Goal: Transaction & Acquisition: Download file/media

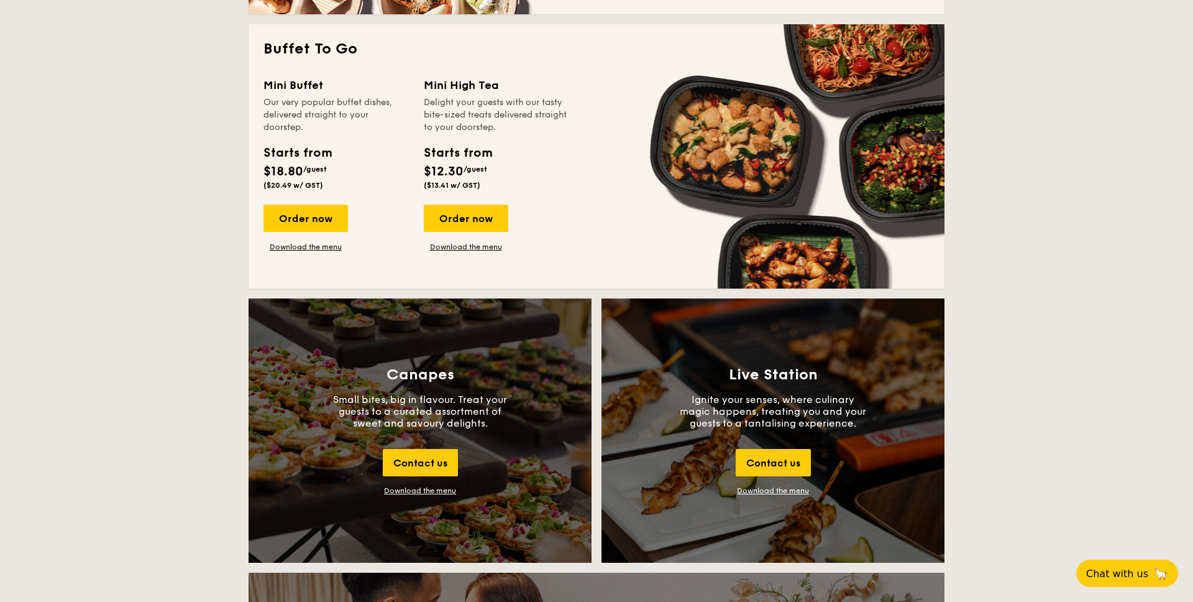
scroll to position [1082, 0]
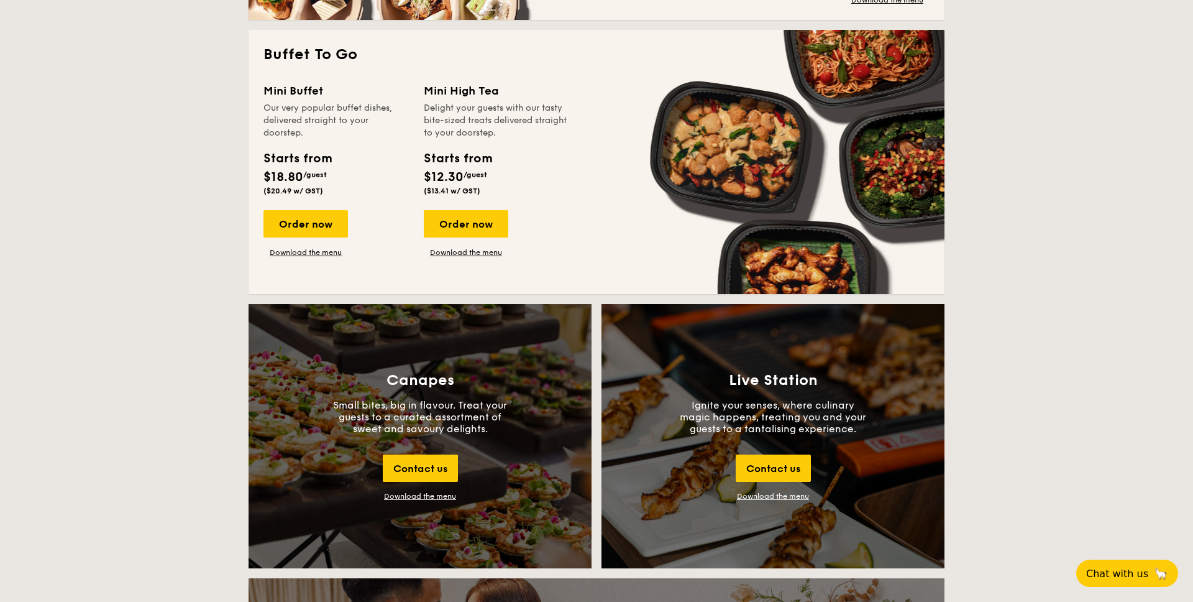
click at [422, 493] on div "Download the menu" at bounding box center [420, 496] width 72 height 9
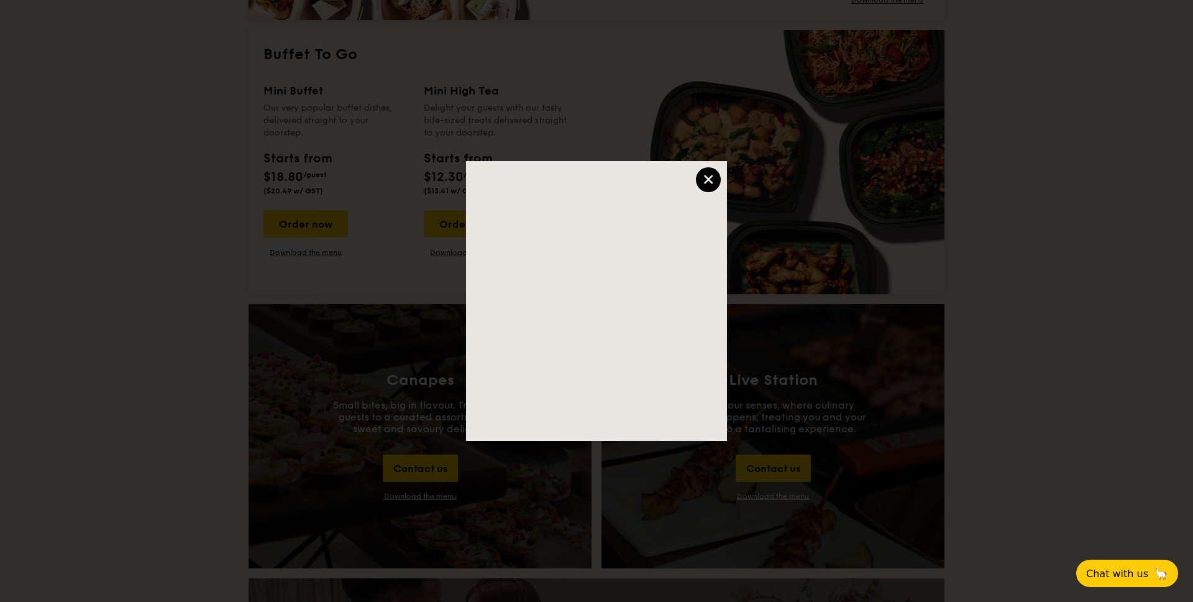
click at [717, 186] on div "×" at bounding box center [708, 179] width 25 height 25
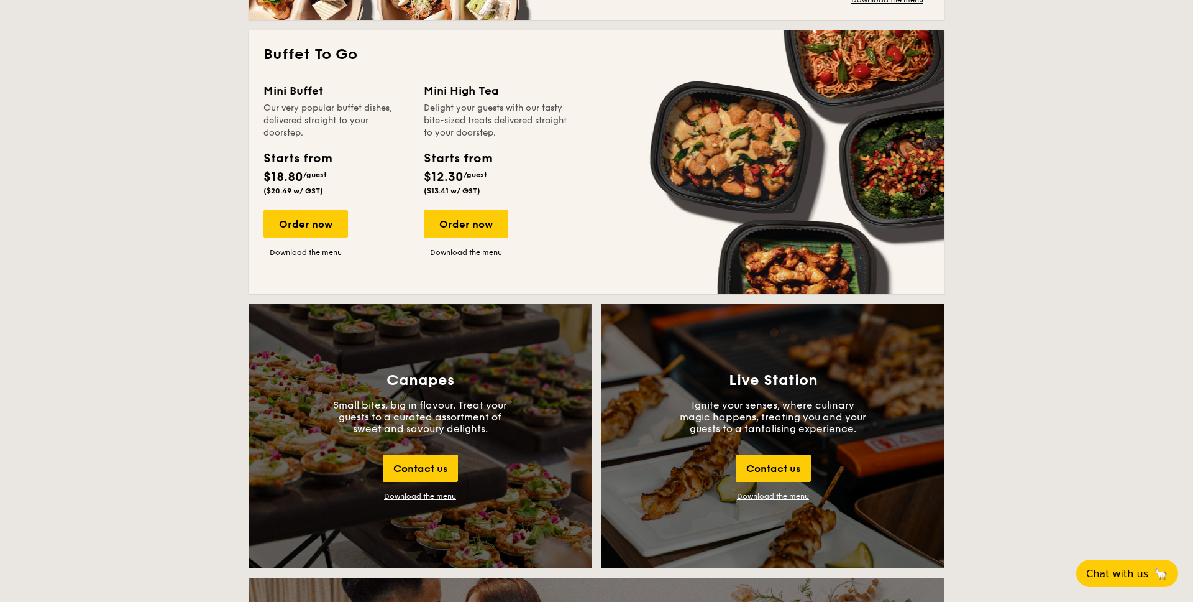
click at [789, 487] on div "Live Station Ignite your senses, where culinary magic happens, treating you and…" at bounding box center [773, 436] width 343 height 264
click at [787, 493] on link "Download the menu" at bounding box center [773, 496] width 72 height 9
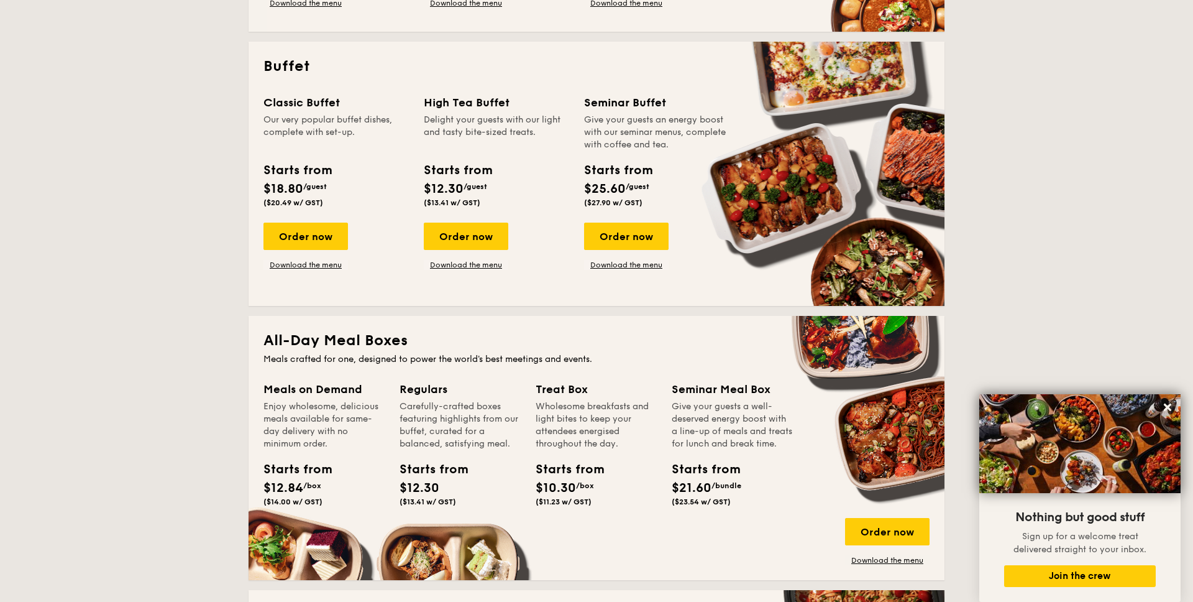
scroll to position [429, 0]
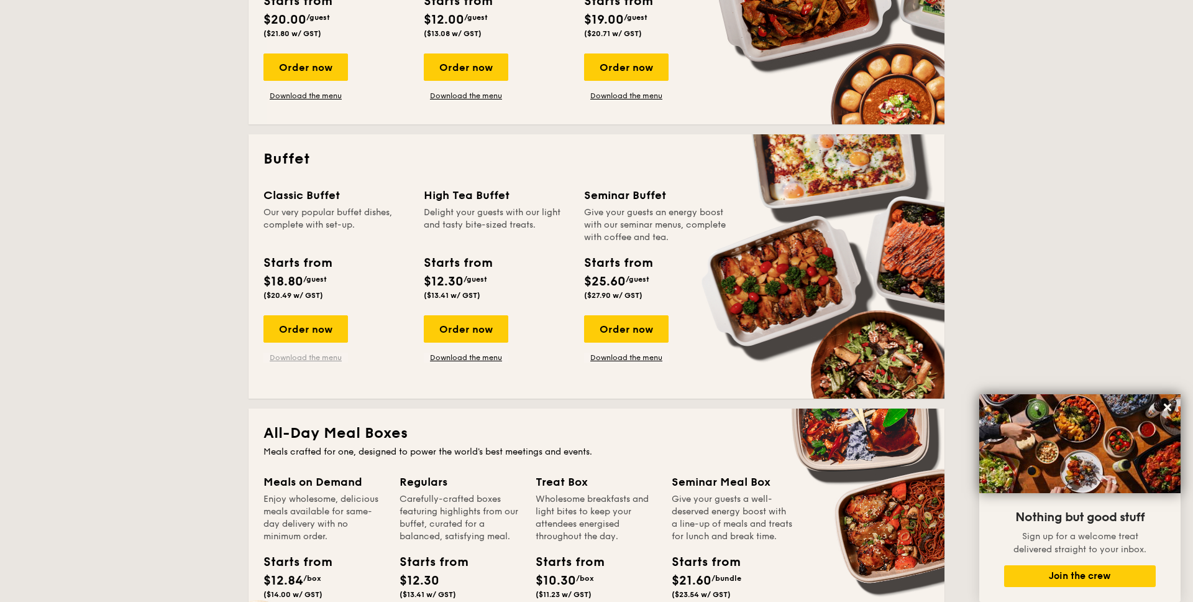
click at [321, 355] on link "Download the menu" at bounding box center [306, 357] width 85 height 10
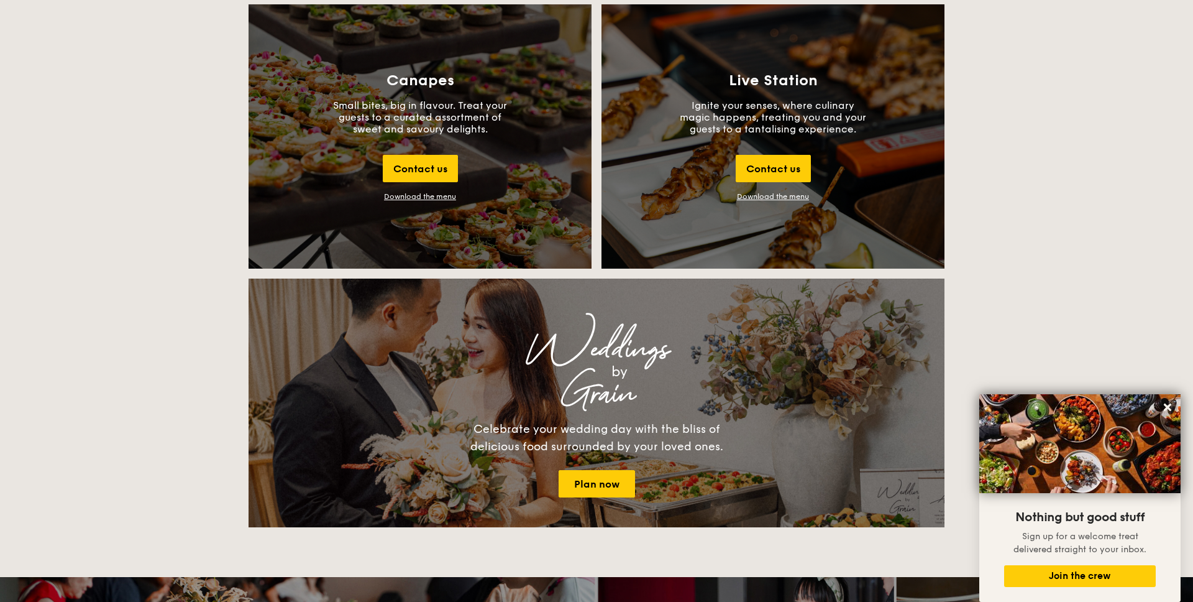
scroll to position [1138, 0]
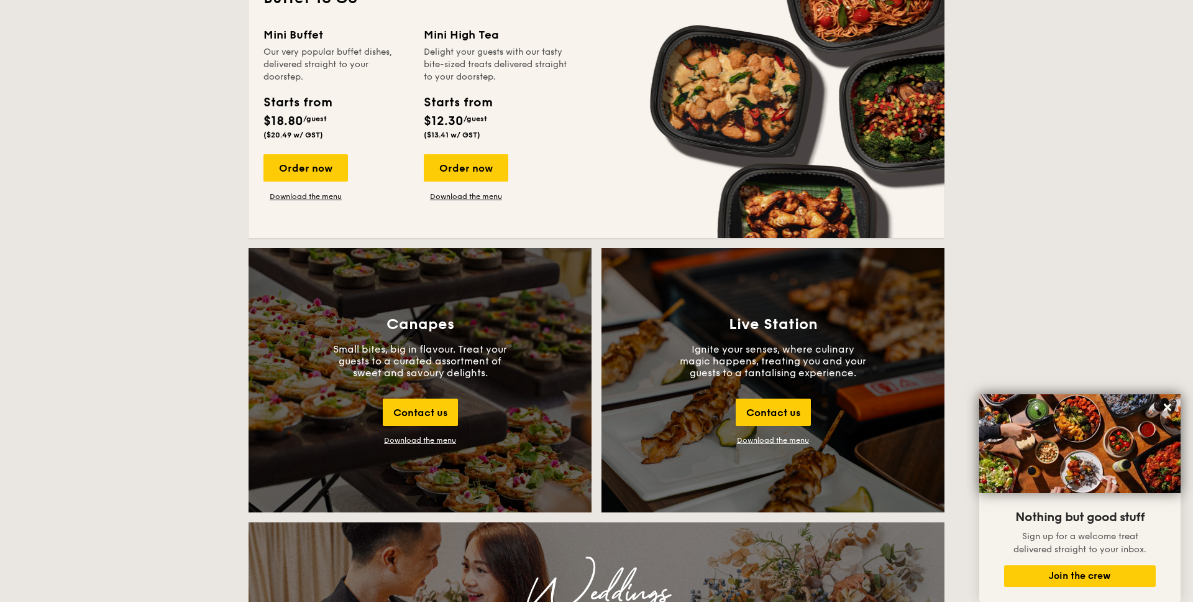
click at [416, 448] on div "Canapes Small bites, big in flavour. Treat your guests to a curated assortment …" at bounding box center [420, 380] width 343 height 264
click at [424, 444] on div "Download the menu" at bounding box center [420, 440] width 72 height 9
